Goal: Information Seeking & Learning: Learn about a topic

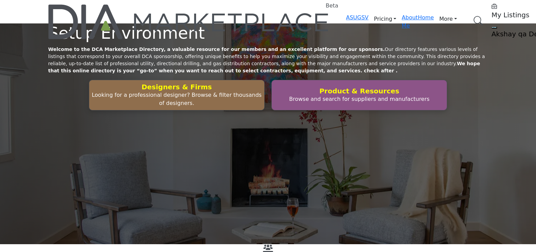
click at [235, 75] on div "Setup Environment Welcome to the DCA Marketplace Directory, a valuable resource…" at bounding box center [268, 133] width 536 height 221
drag, startPoint x: 290, startPoint y: 206, endPoint x: 292, endPoint y: 213, distance: 7.7
click at [290, 206] on div "Setup Environment Welcome to the DCA Marketplace Directory, a valuable resource…" at bounding box center [268, 133] width 536 height 221
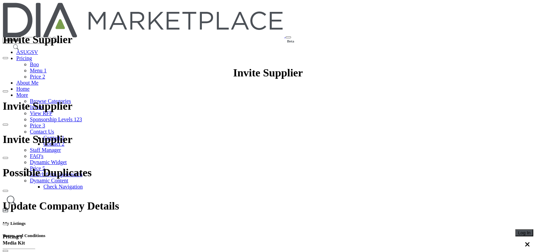
click at [71, 98] on link "Browse Categories" at bounding box center [50, 101] width 41 height 6
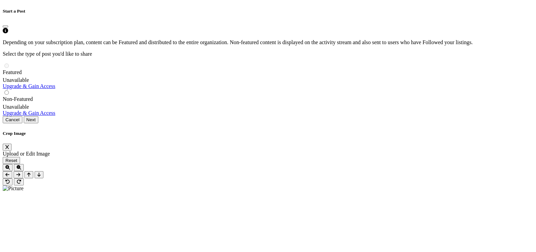
scroll to position [2205, 0]
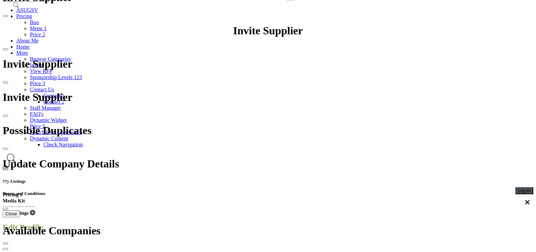
scroll to position [0, 0]
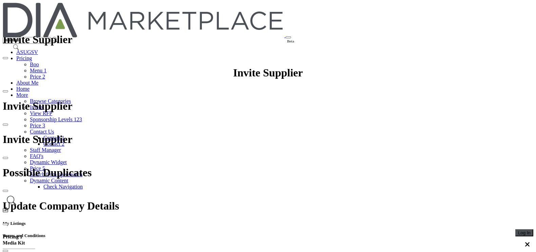
click at [28, 92] on link "More" at bounding box center [22, 95] width 12 height 6
click at [71, 98] on link "Browse Categories" at bounding box center [50, 101] width 41 height 6
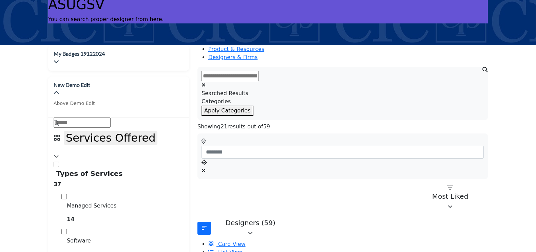
scroll to position [42, 0]
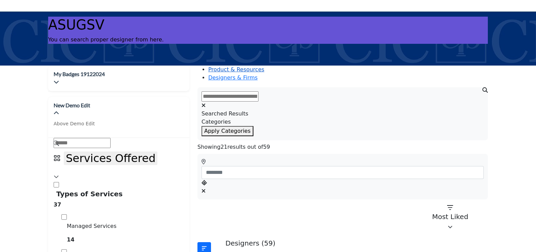
click at [236, 73] on link "Product & Resources" at bounding box center [236, 69] width 56 height 6
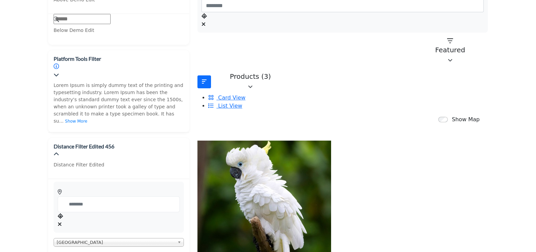
scroll to position [212, 0]
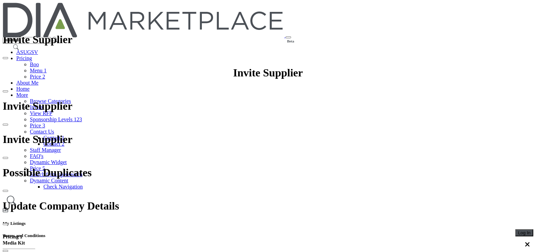
scroll to position [42, 0]
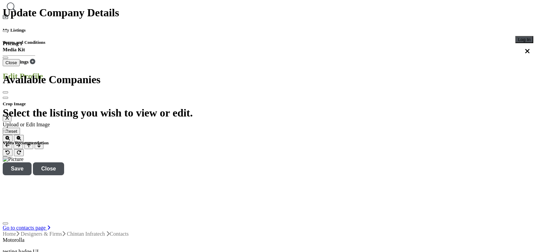
scroll to position [169, 0]
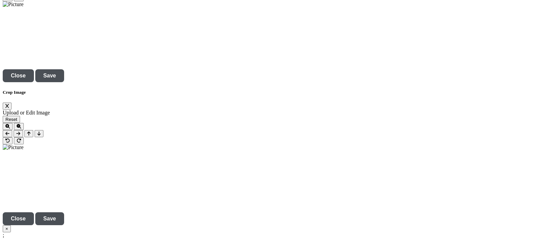
scroll to position [2252, 0]
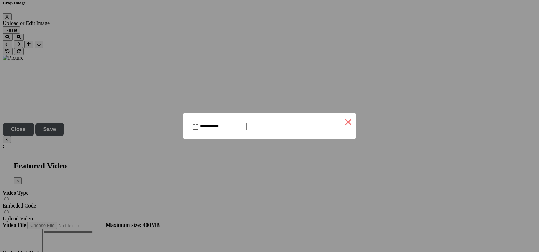
click at [340, 118] on button "×" at bounding box center [348, 121] width 16 height 16
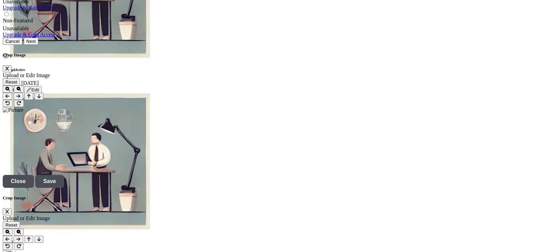
scroll to position [2120, 0]
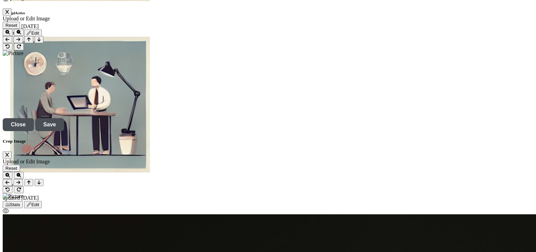
click at [0, 0] on div at bounding box center [0, 0] width 0 height 0
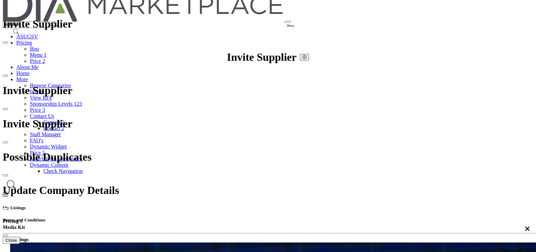
scroll to position [0, 0]
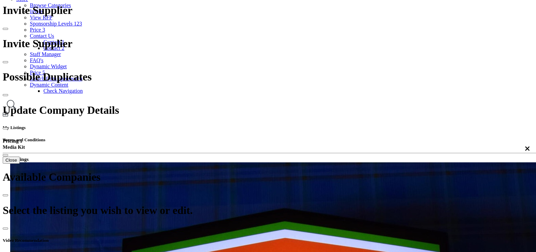
scroll to position [42, 0]
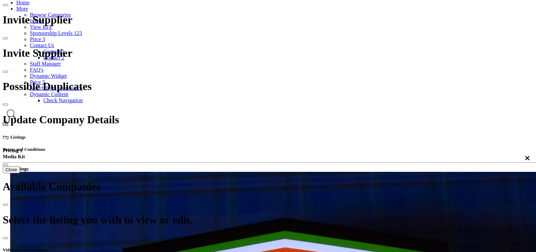
scroll to position [84, 0]
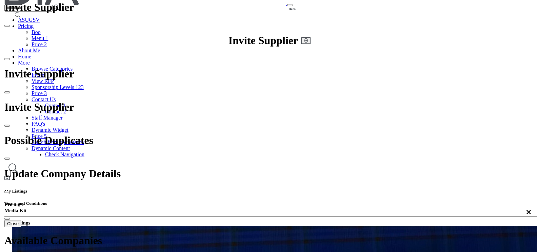
scroll to position [127, 0]
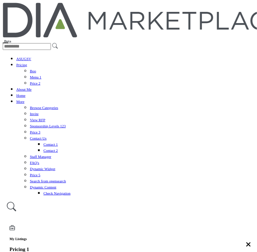
scroll to position [0, 0]
select select "****"
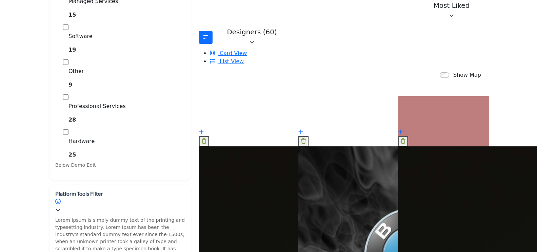
scroll to position [339, 0]
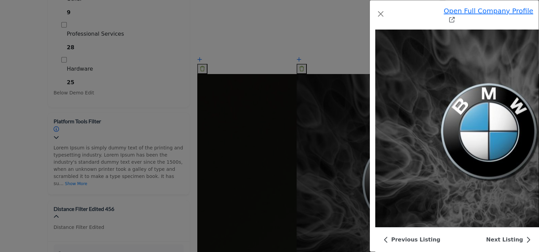
scroll to position [1362, 0]
click at [376, 8] on button "Close" at bounding box center [381, 13] width 11 height 11
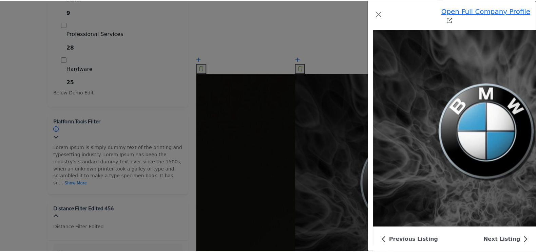
scroll to position [1792, 0]
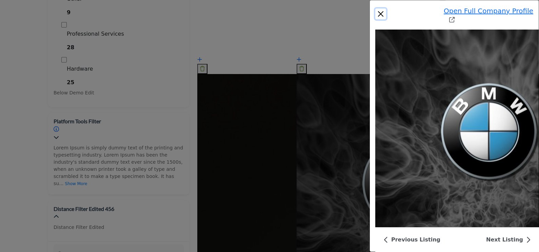
click at [376, 9] on button "Close" at bounding box center [381, 13] width 11 height 11
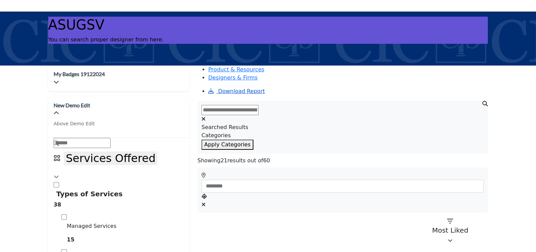
scroll to position [0, 0]
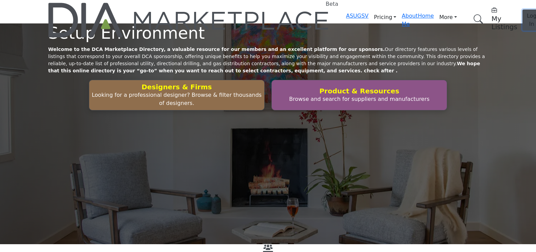
click at [527, 13] on span "Log In" at bounding box center [532, 20] width 10 height 15
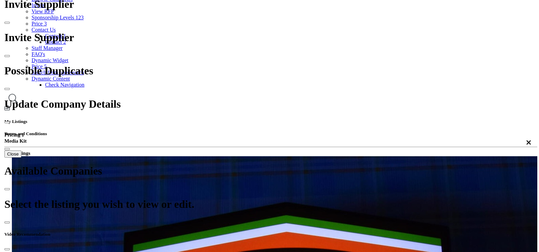
scroll to position [42, 0]
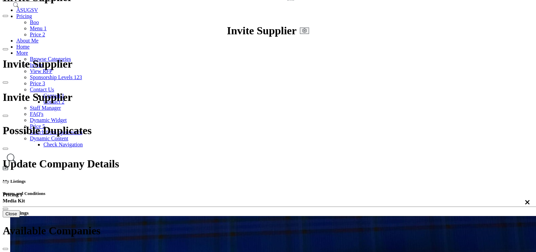
click at [0, 0] on div at bounding box center [0, 0] width 0 height 0
drag, startPoint x: 257, startPoint y: 203, endPoint x: 310, endPoint y: 205, distance: 53.3
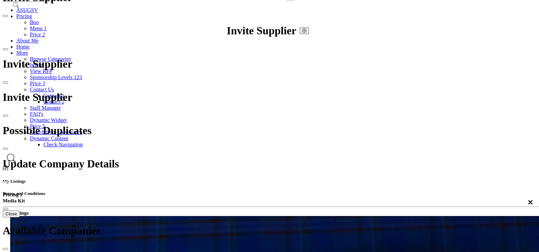
copy p "mrsuser@yopmail.com"
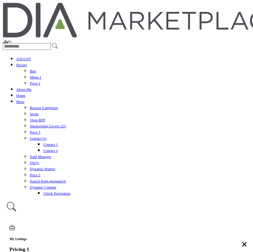
select select "****"
